Goal: Transaction & Acquisition: Book appointment/travel/reservation

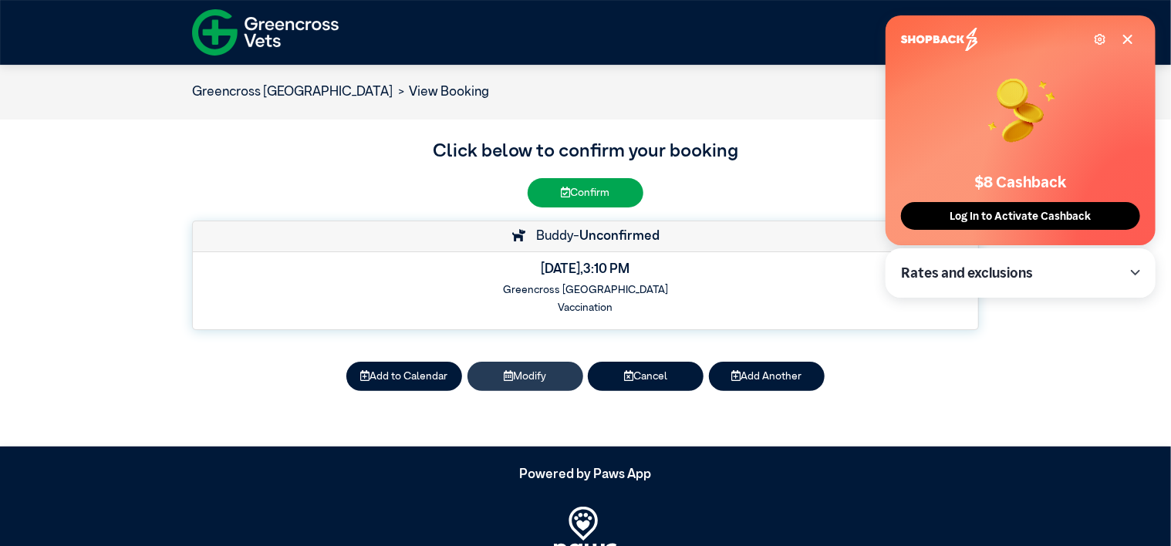
click at [531, 379] on button "Modify" at bounding box center [525, 376] width 116 height 29
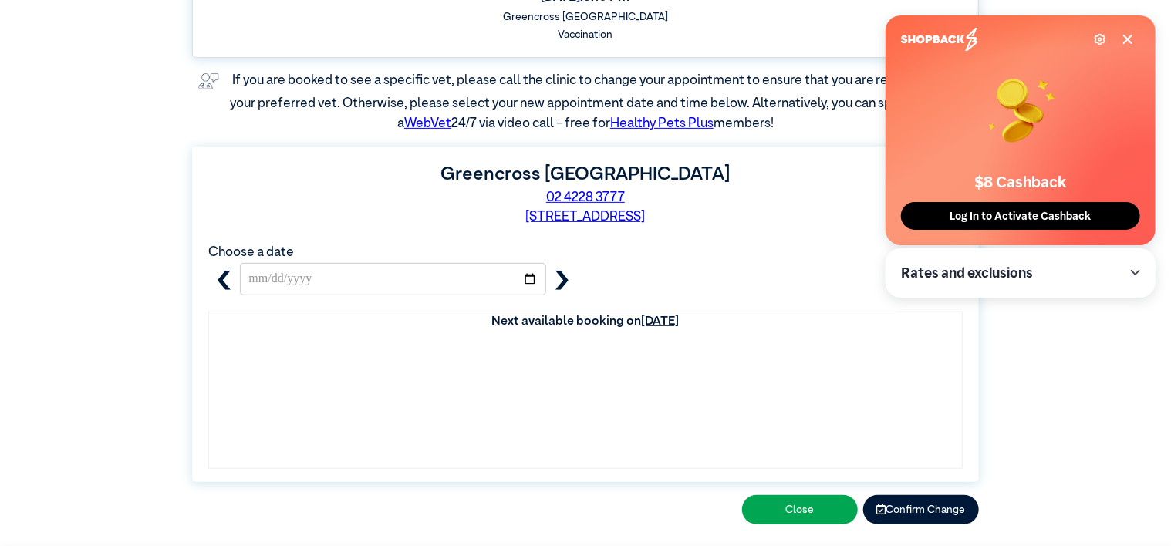
scroll to position [231, 0]
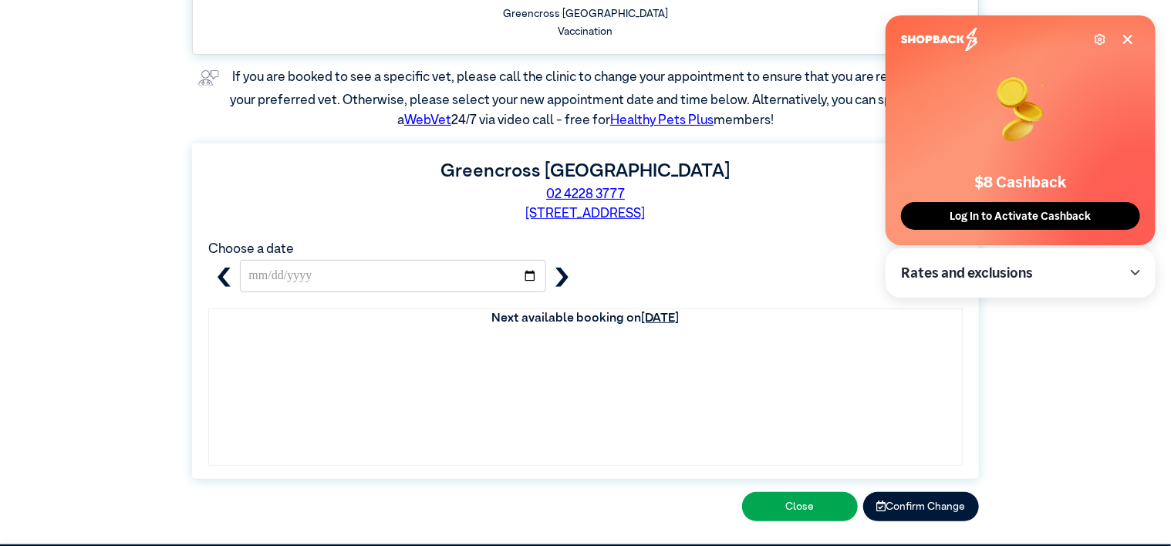
click at [642, 315] on u "[DATE]" at bounding box center [661, 318] width 38 height 12
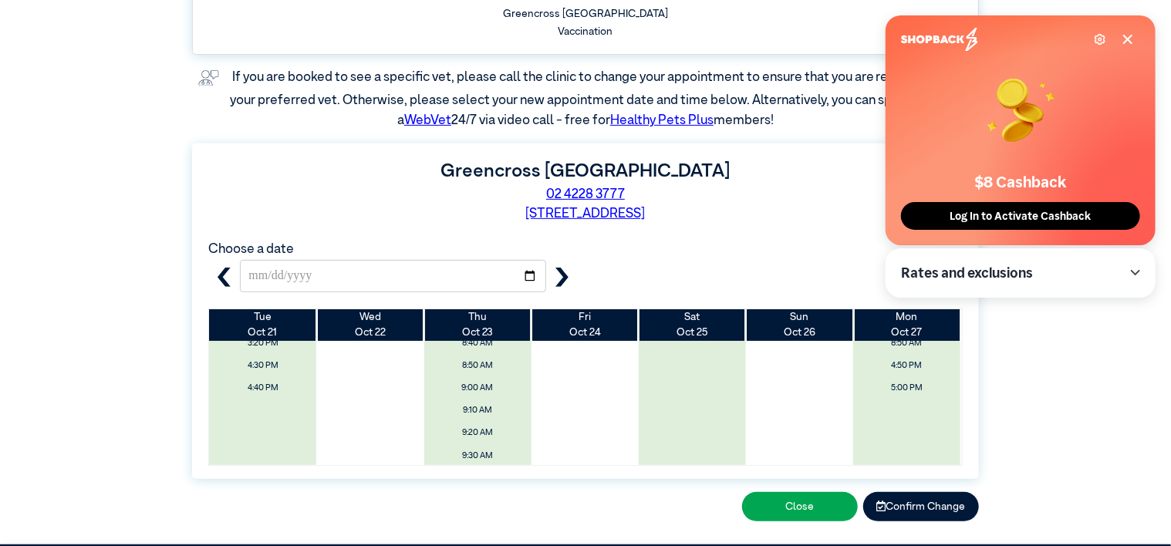
scroll to position [0, 0]
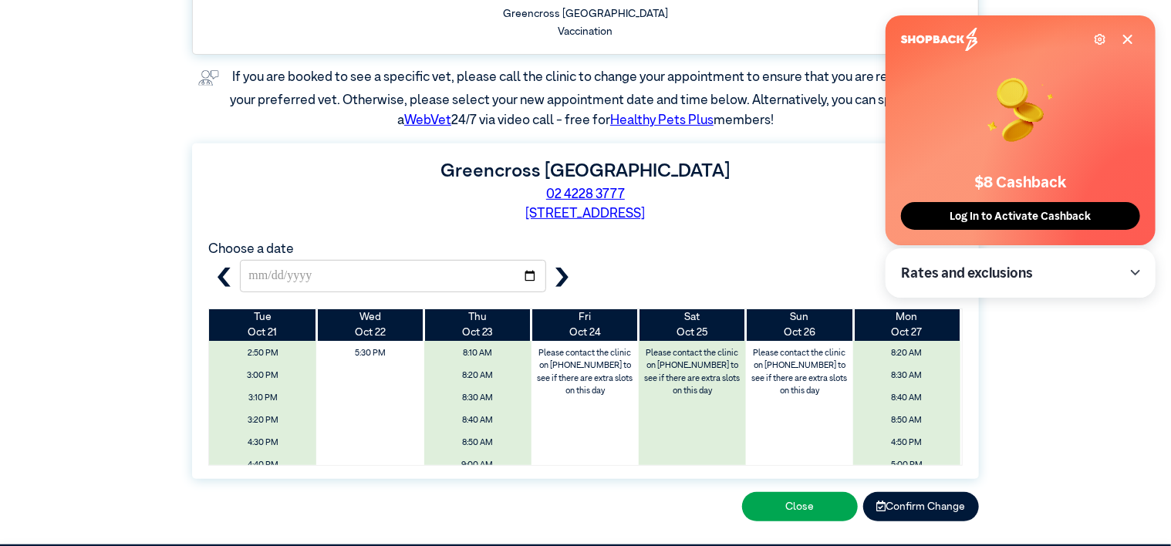
click at [564, 278] on icon "button" at bounding box center [561, 277] width 13 height 19
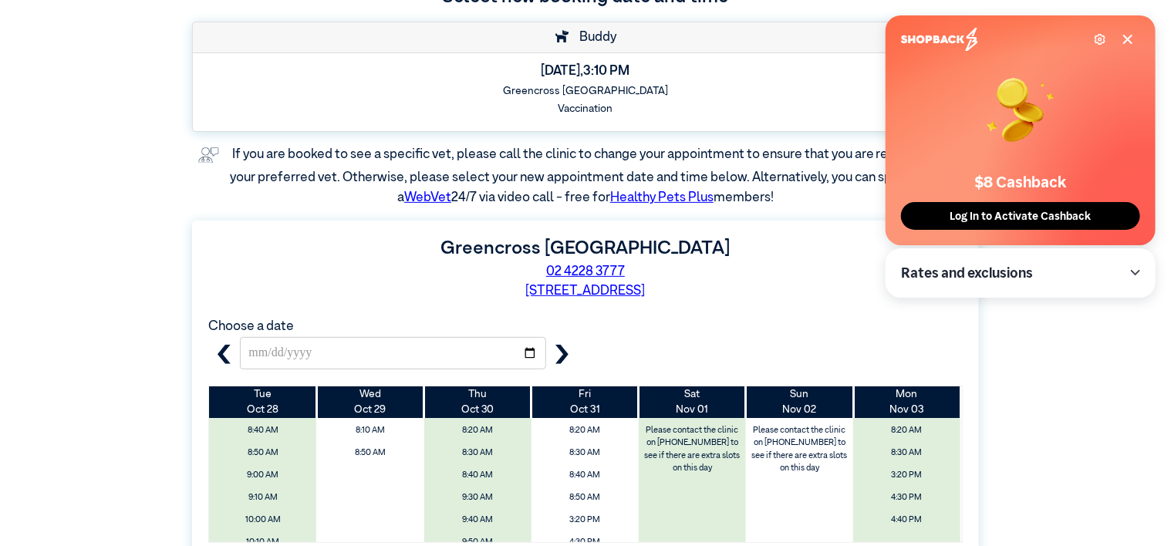
click at [225, 347] on icon "button" at bounding box center [223, 354] width 13 height 19
click at [224, 356] on icon "button" at bounding box center [223, 354] width 19 height 19
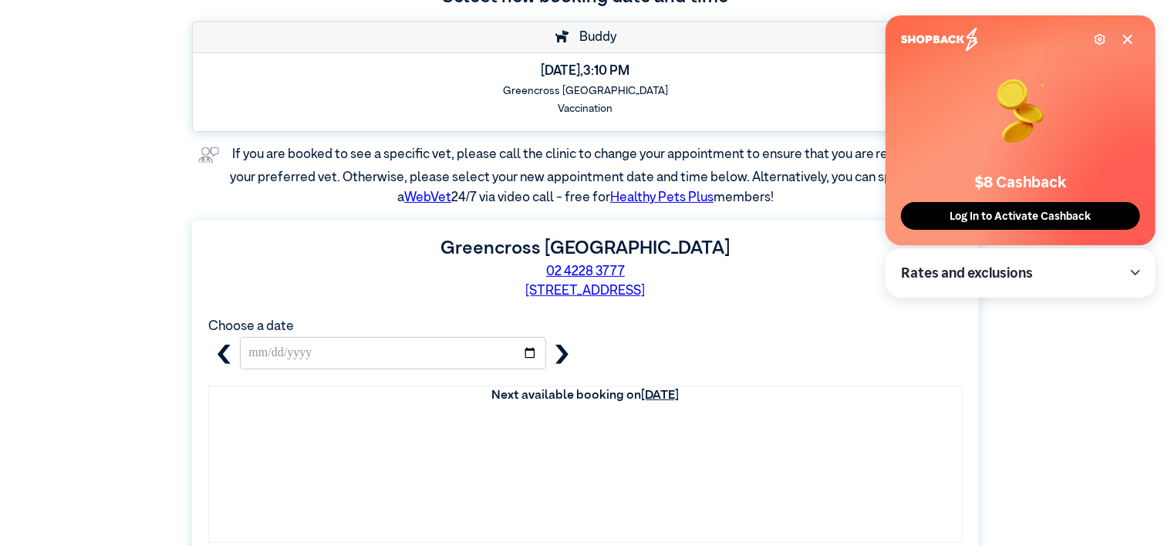
click at [562, 351] on icon "button" at bounding box center [561, 354] width 13 height 19
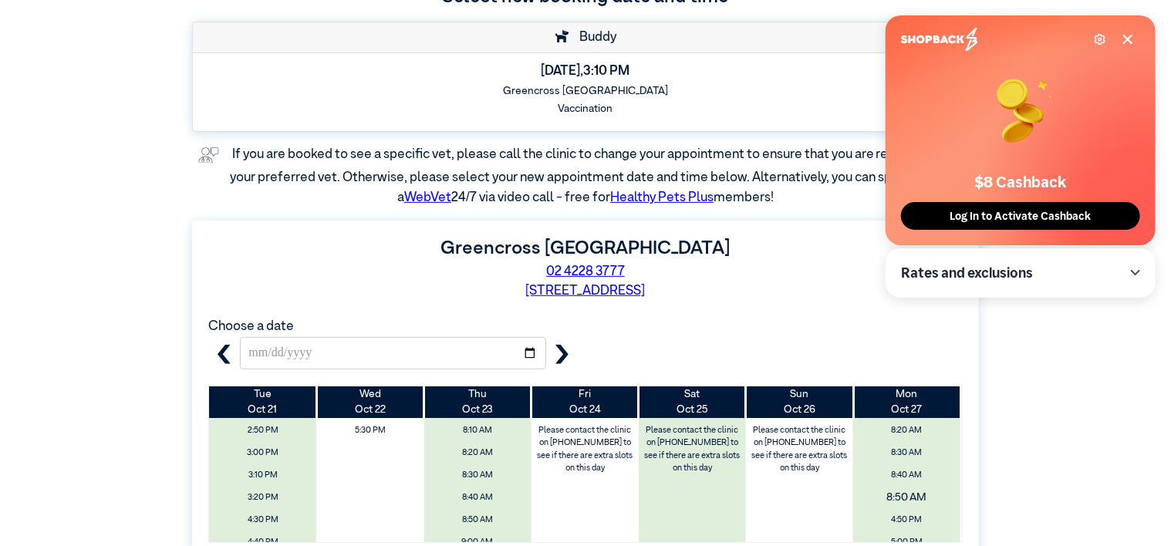
click at [897, 494] on span "8:50 AM" at bounding box center [906, 497] width 127 height 25
type input "**********"
click at [897, 495] on span "8:50 AM" at bounding box center [906, 497] width 127 height 25
click at [1125, 34] on icon at bounding box center [1127, 39] width 12 height 12
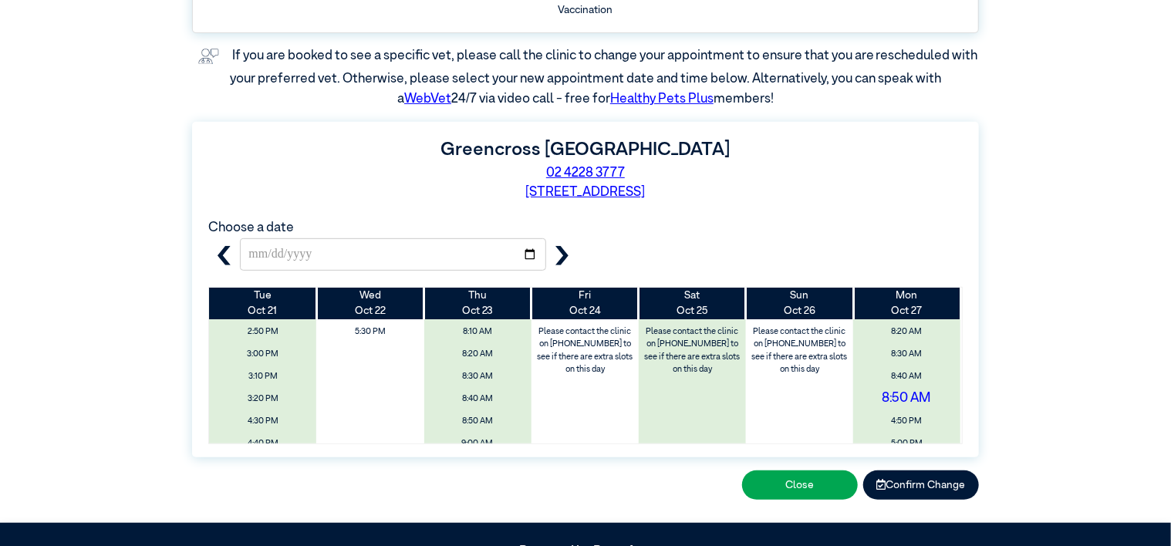
scroll to position [386, 0]
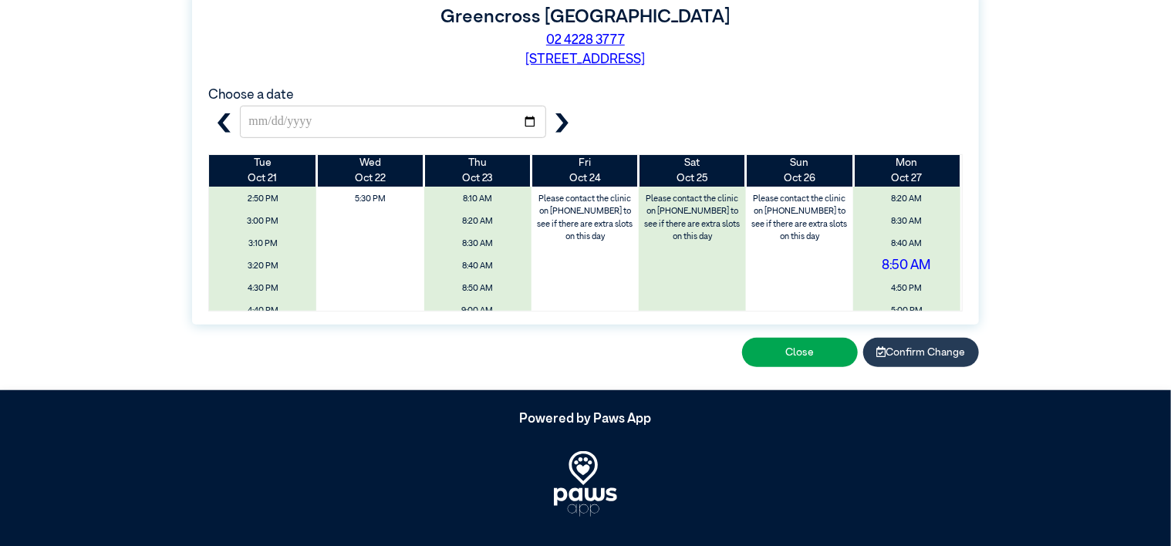
click at [912, 349] on button "Confirm Change" at bounding box center [921, 352] width 116 height 29
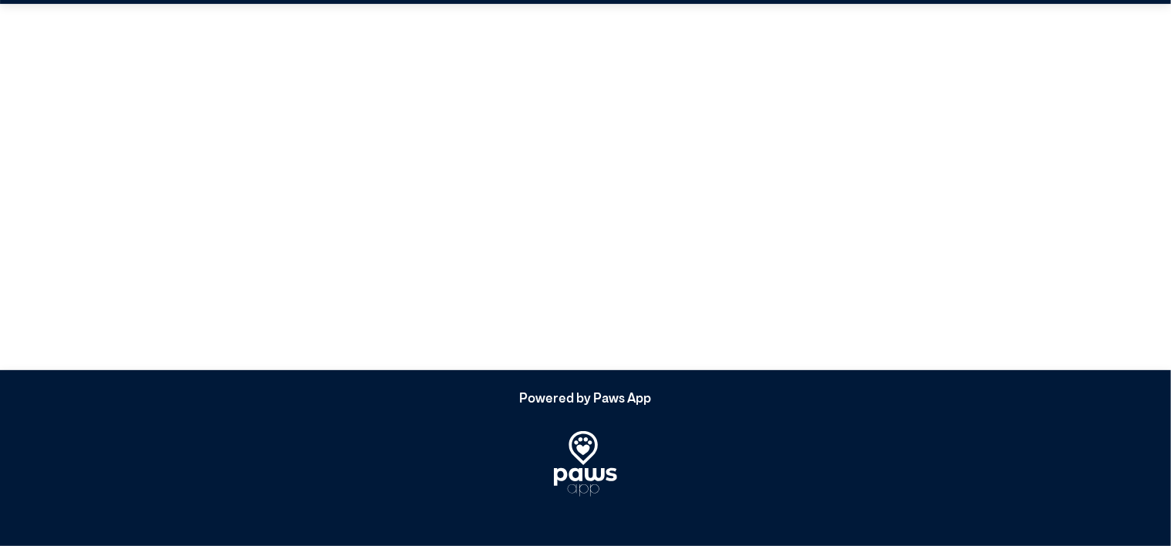
scroll to position [0, 0]
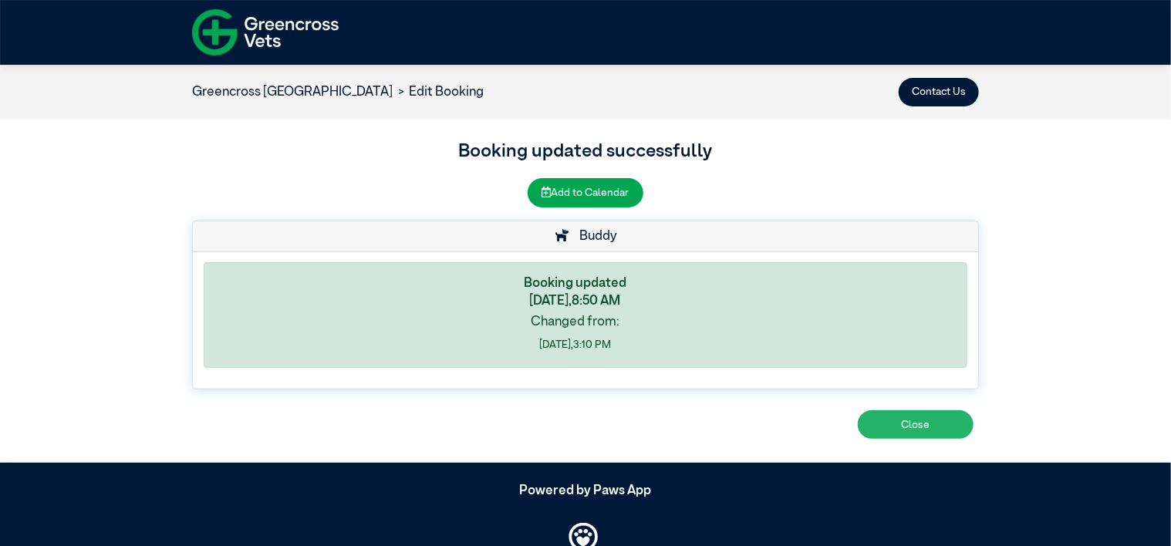
click at [909, 424] on button "Close" at bounding box center [916, 424] width 116 height 29
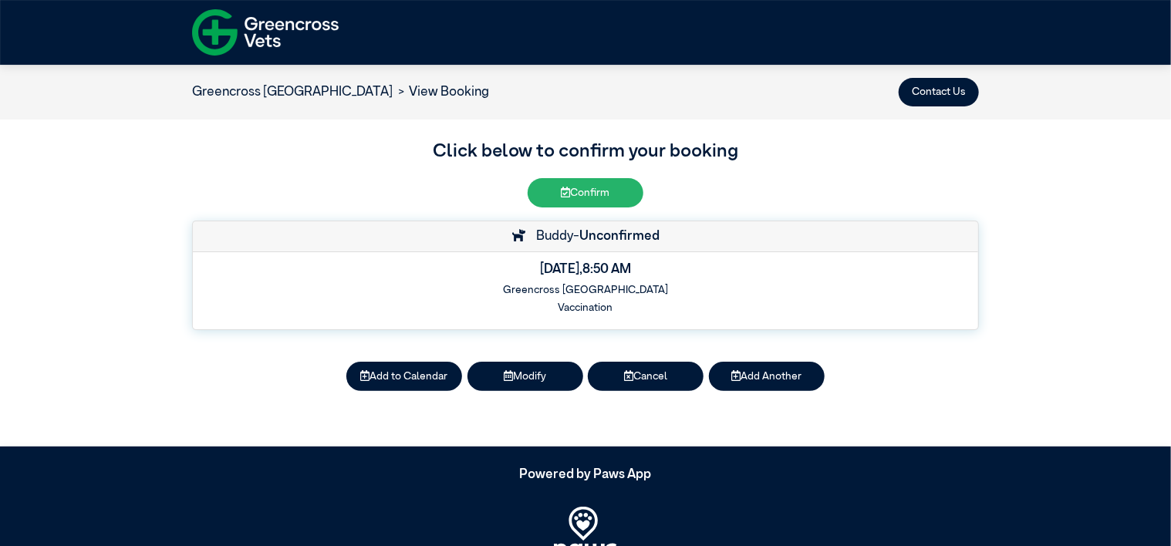
click at [611, 188] on button "Confirm" at bounding box center [586, 192] width 116 height 29
